Goal: Transaction & Acquisition: Purchase product/service

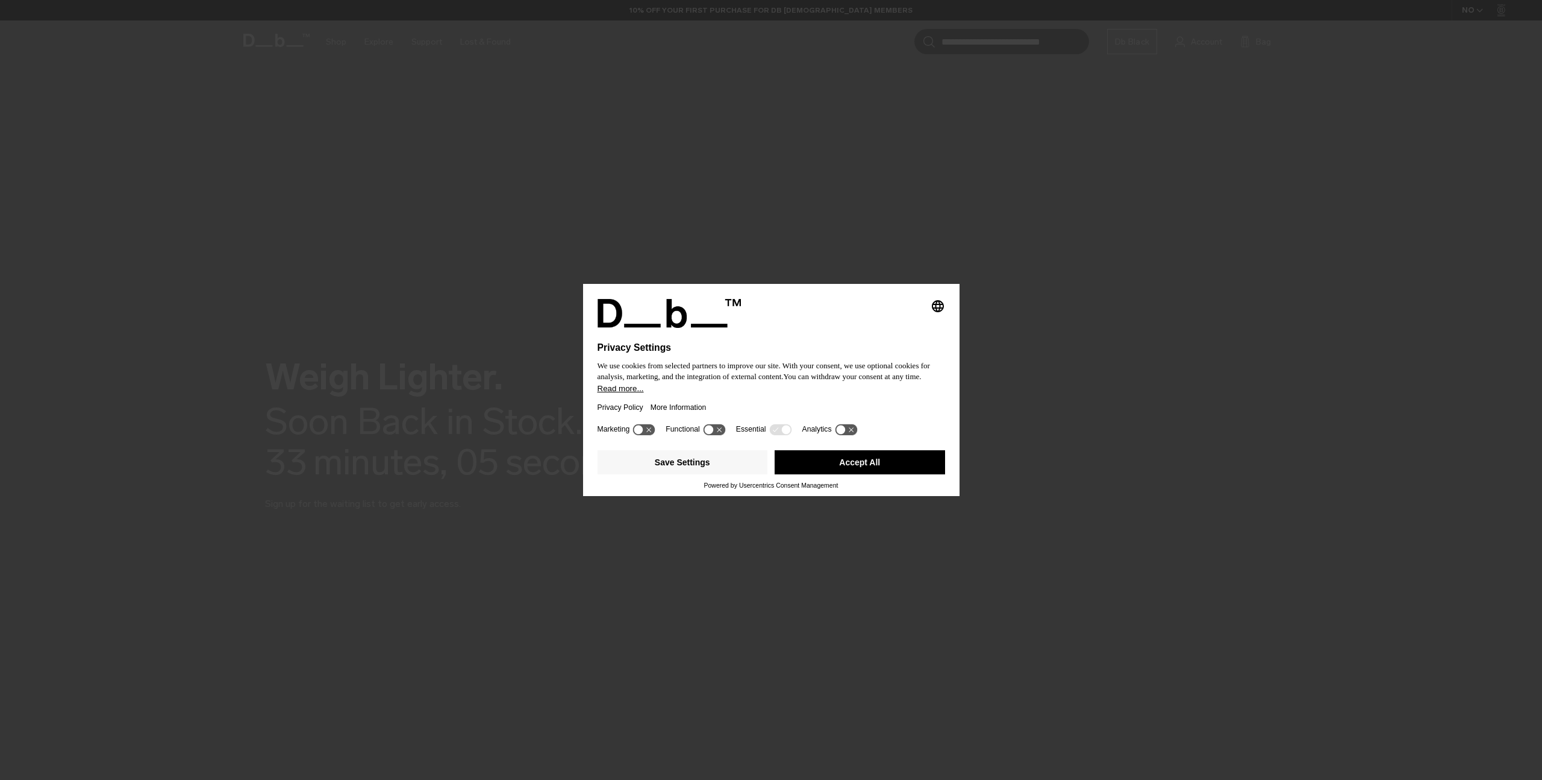
click at [837, 465] on button "Accept All" at bounding box center [860, 462] width 170 height 24
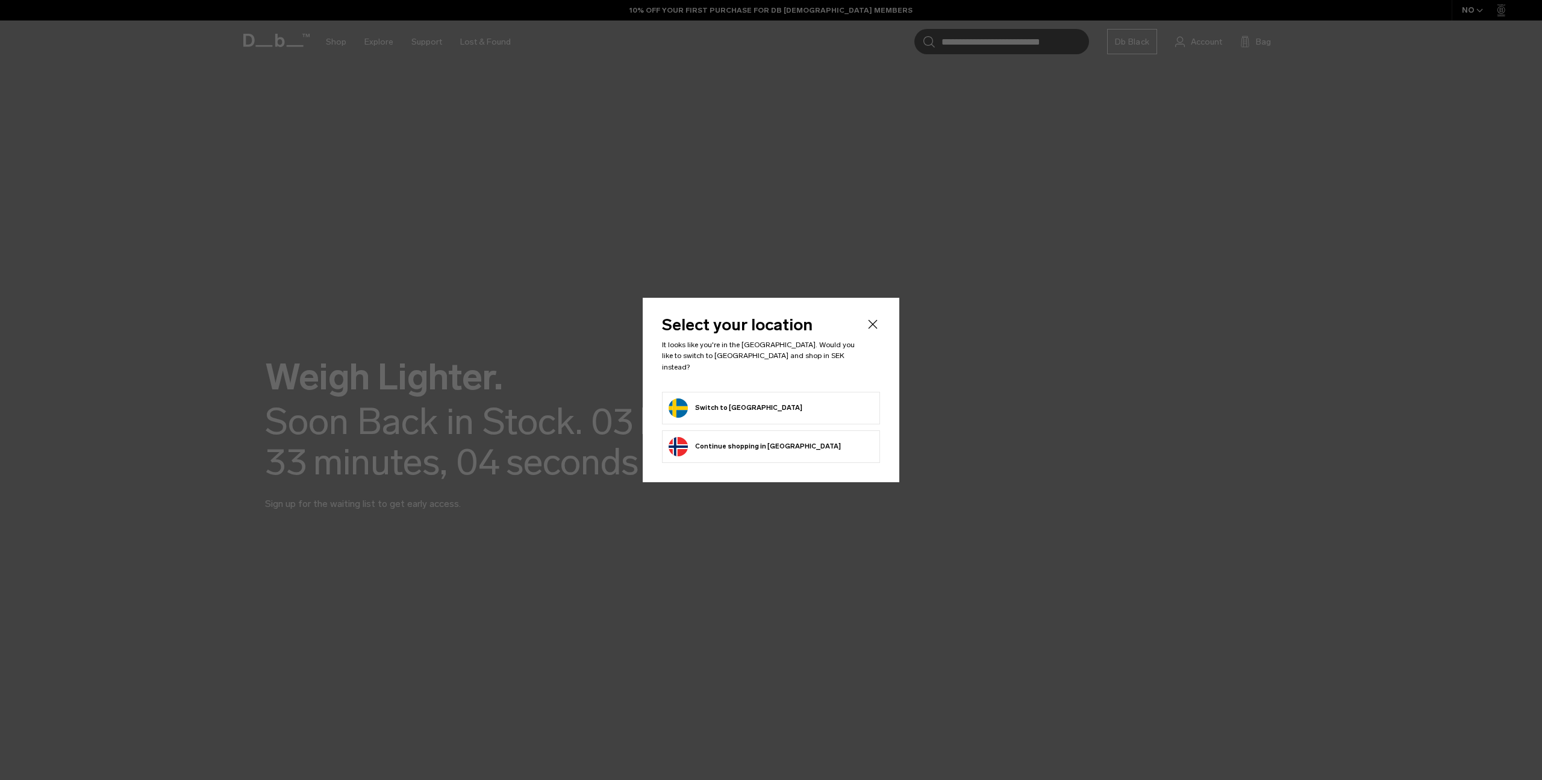
click at [704, 398] on button "Switch to [GEOGRAPHIC_DATA]" at bounding box center [736, 407] width 134 height 19
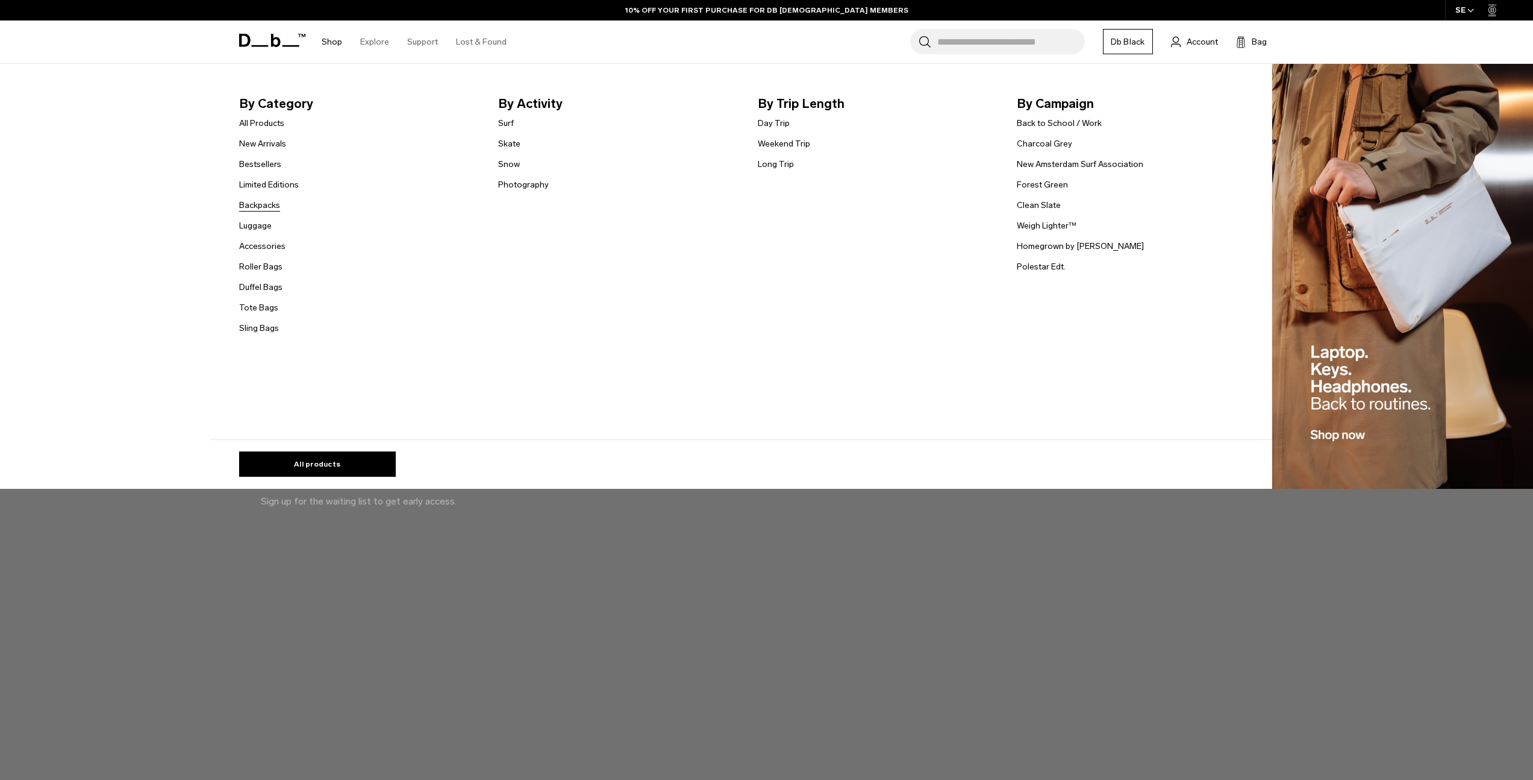
click at [280, 200] on link "Backpacks" at bounding box center [259, 205] width 41 height 13
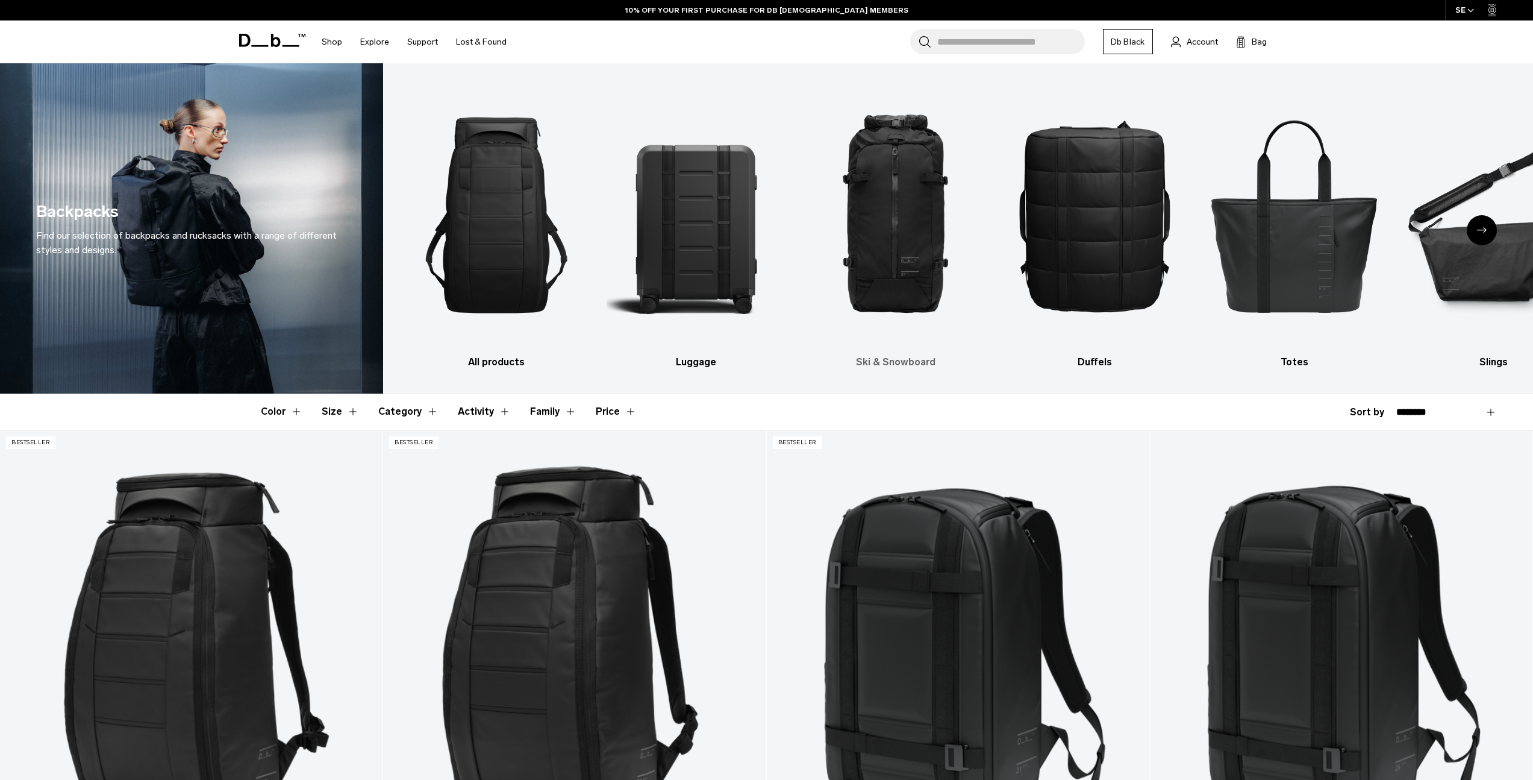
click at [902, 269] on img "3 / 10" at bounding box center [896, 214] width 178 height 267
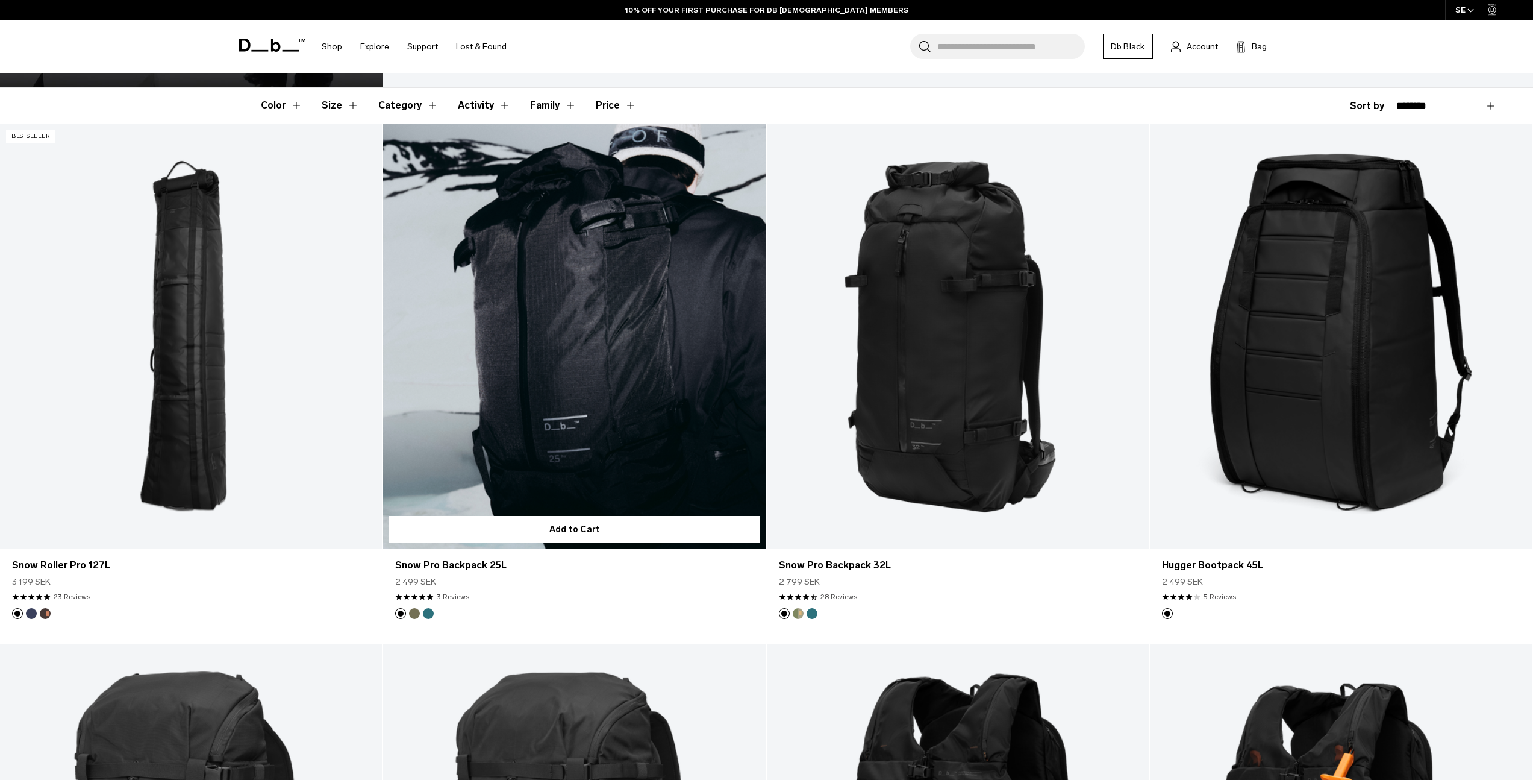
scroll to position [284, 0]
